Goal: Find contact information: Find contact information

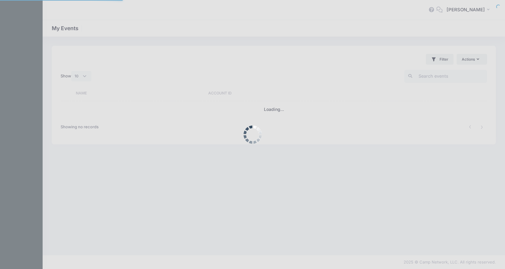
select select "10"
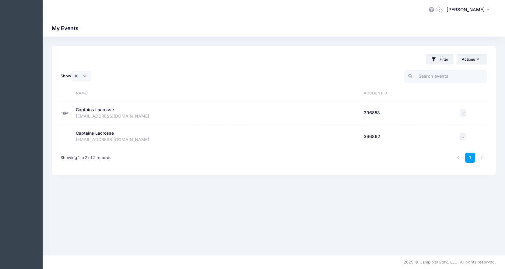
click at [97, 110] on div "Captains Lacrosse" at bounding box center [95, 110] width 38 height 6
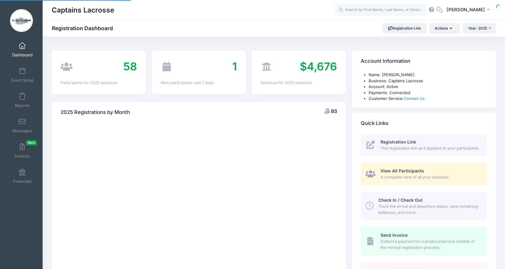
select select
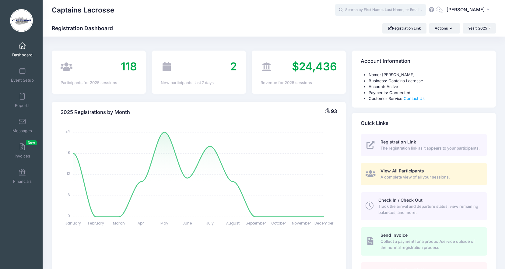
click at [364, 9] on input "text" at bounding box center [380, 10] width 91 height 12
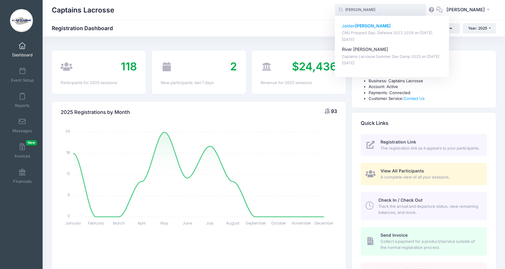
click at [360, 26] on strong "[PERSON_NAME]" at bounding box center [372, 25] width 35 height 5
type input "Jaiden Dana (CNU Prospect Day: Defense 2027, 2028, Aug-23, 2025)"
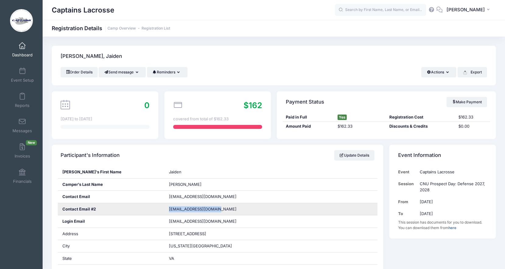
drag, startPoint x: 234, startPoint y: 208, endPoint x: 168, endPoint y: 210, distance: 66.4
click at [168, 210] on div "[EMAIL_ADDRESS][DOMAIN_NAME]" at bounding box center [270, 209] width 213 height 12
copy span "[EMAIL_ADDRESS][DOMAIN_NAME]"
